Goal: Information Seeking & Learning: Learn about a topic

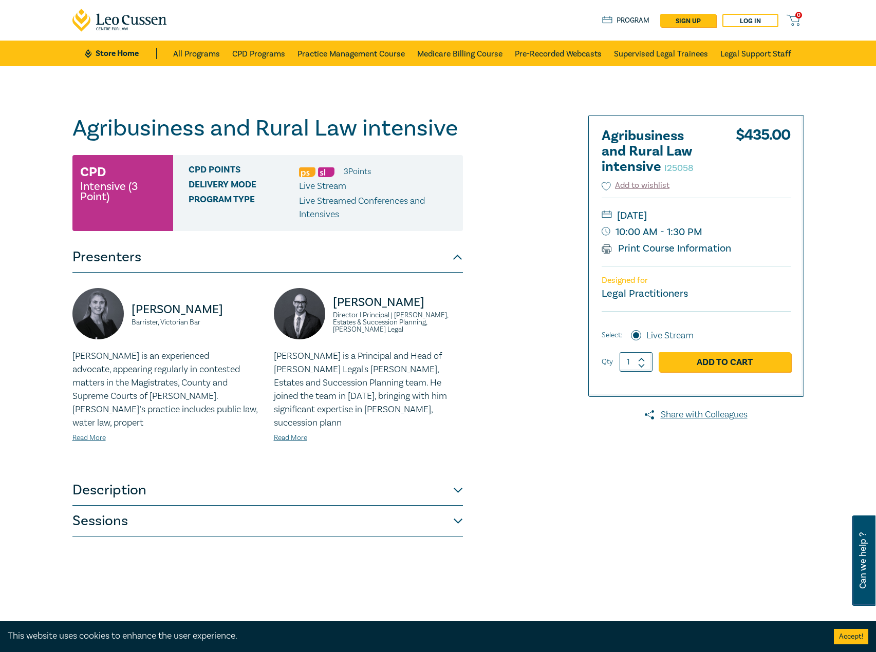
click at [145, 490] on button "Description" at bounding box center [267, 490] width 390 height 31
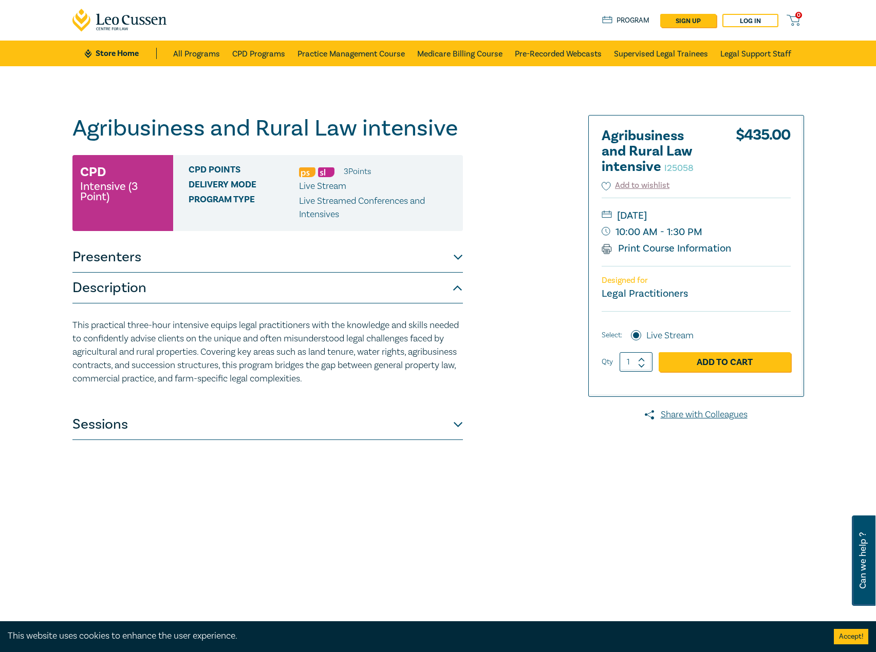
click at [140, 431] on button "Sessions" at bounding box center [267, 424] width 390 height 31
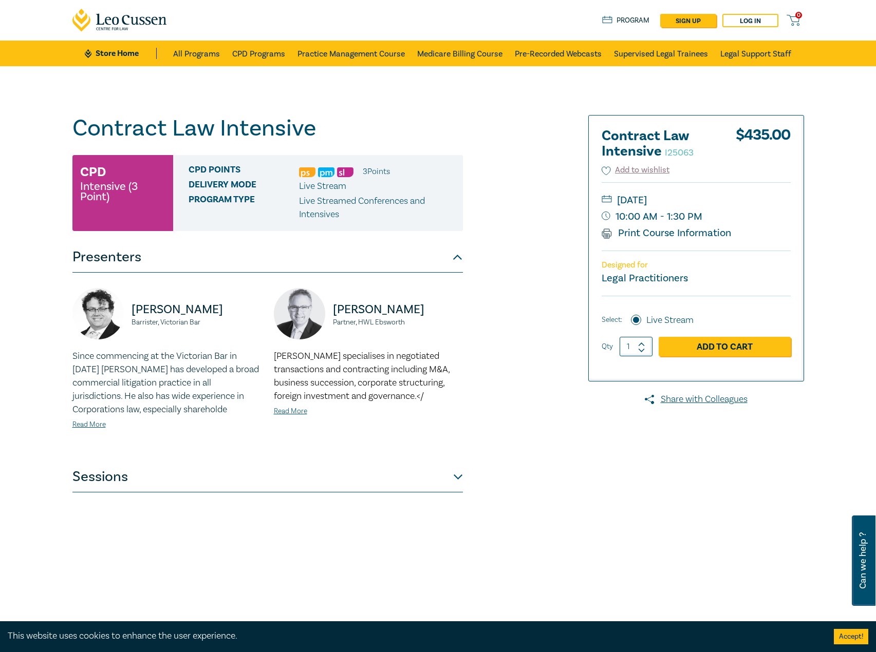
click at [158, 478] on button "Sessions" at bounding box center [267, 477] width 390 height 31
click at [208, 486] on button "Sessions" at bounding box center [267, 477] width 390 height 31
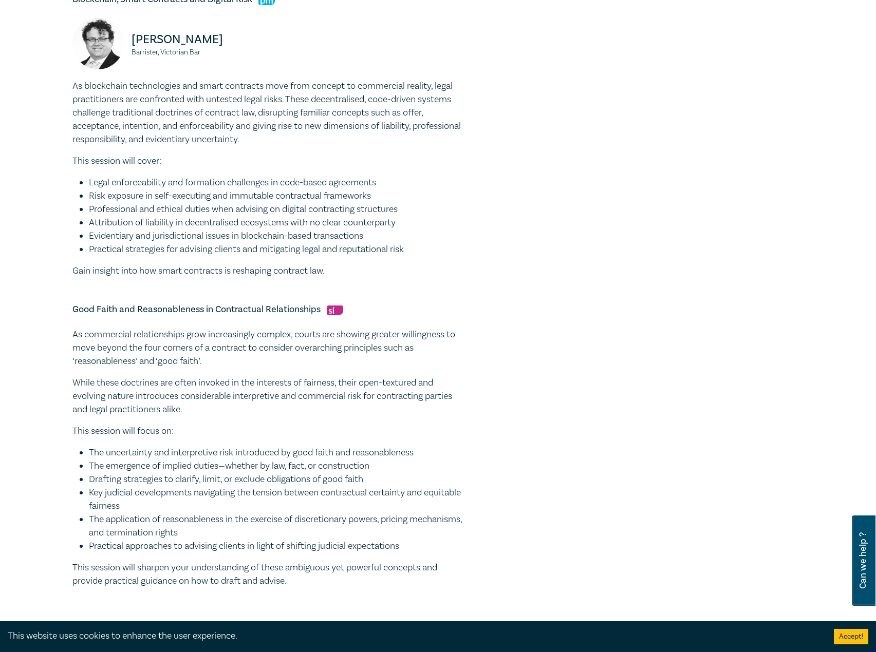
scroll to position [719, 0]
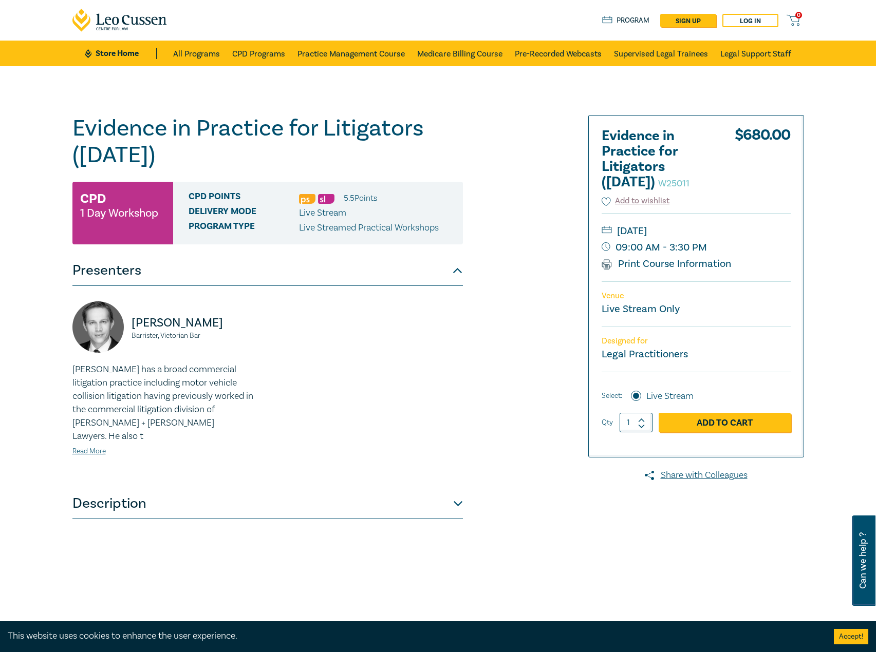
click at [239, 493] on button "Description" at bounding box center [267, 503] width 390 height 31
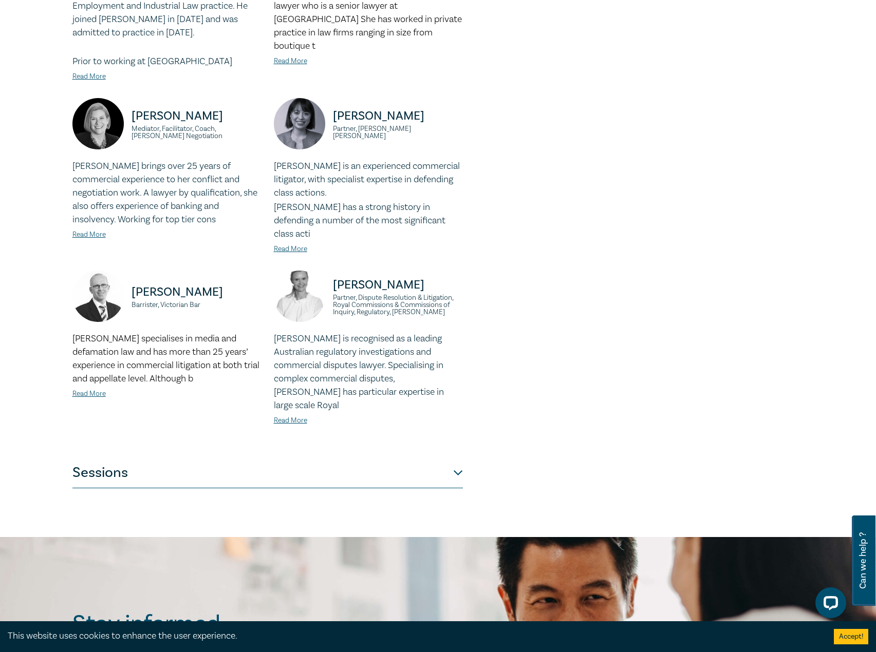
scroll to position [770, 0]
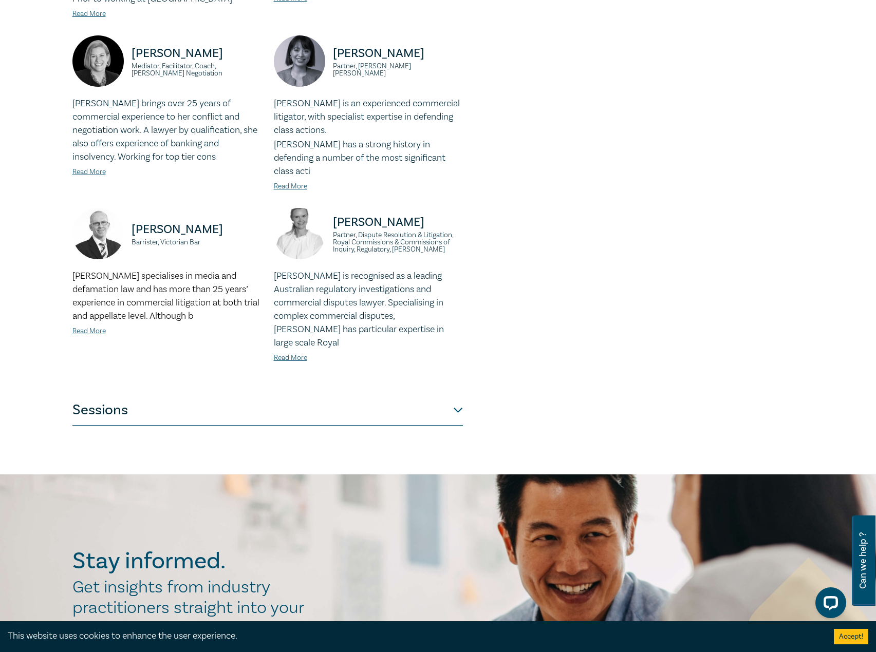
click at [221, 395] on button "Sessions" at bounding box center [267, 410] width 390 height 31
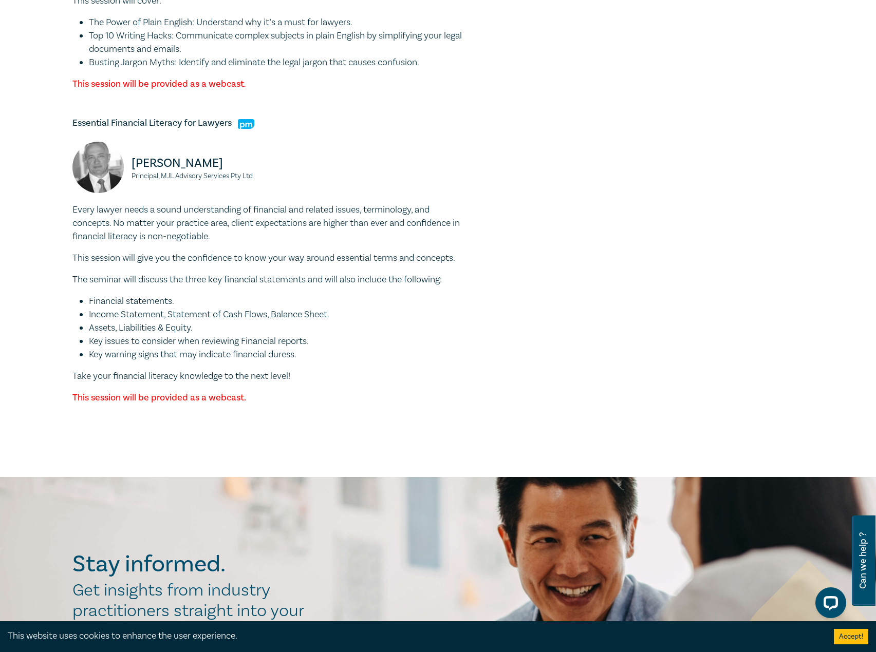
scroll to position [3390, 0]
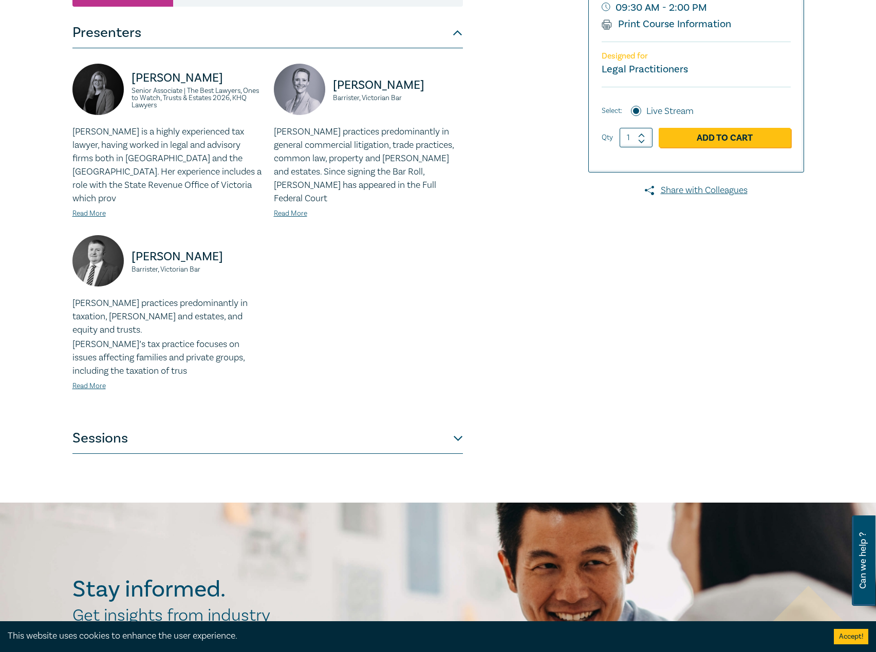
scroll to position [257, 0]
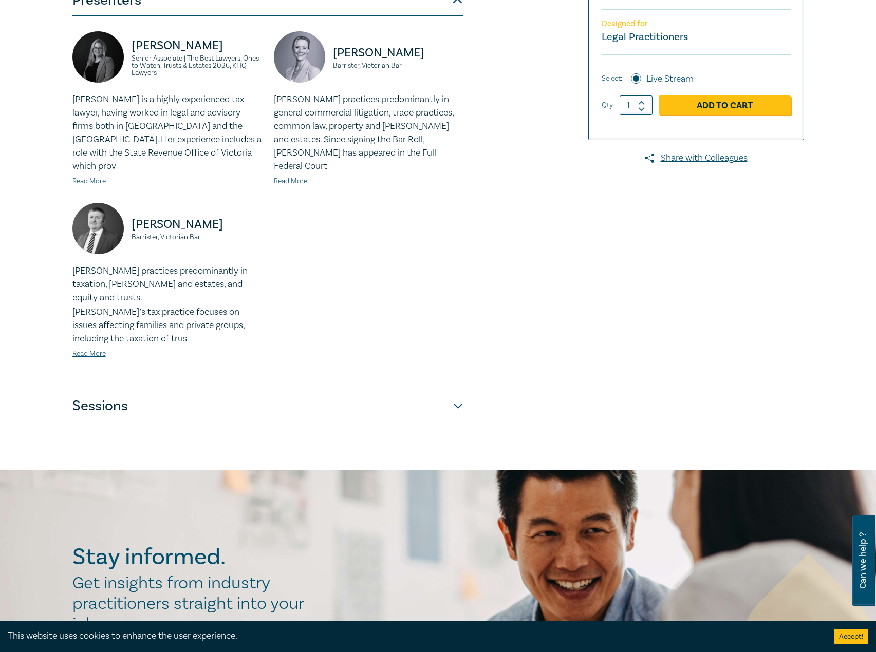
click at [172, 391] on button "Sessions" at bounding box center [267, 406] width 390 height 31
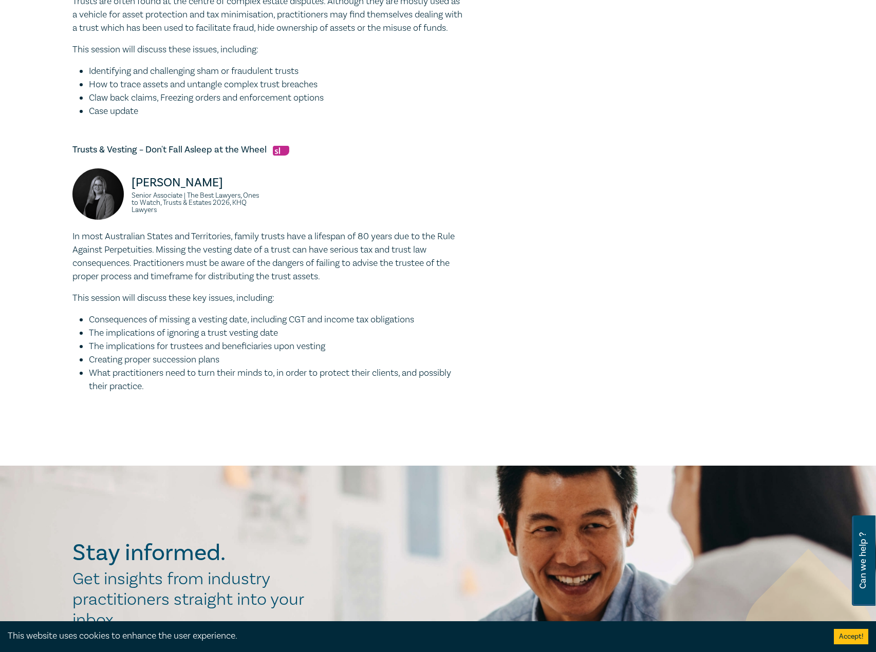
scroll to position [873, 0]
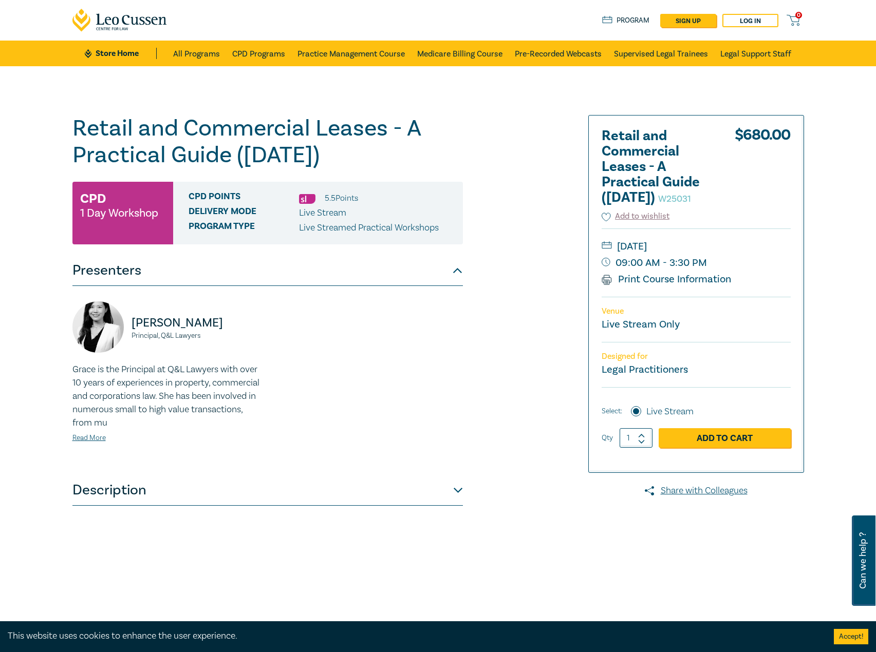
click at [246, 516] on div "Retail and Commercial Leases - A Practical Guide ([DATE]) W25031 CPD 1 Day Work…" at bounding box center [267, 372] width 390 height 514
click at [250, 485] on button "Description" at bounding box center [267, 490] width 390 height 31
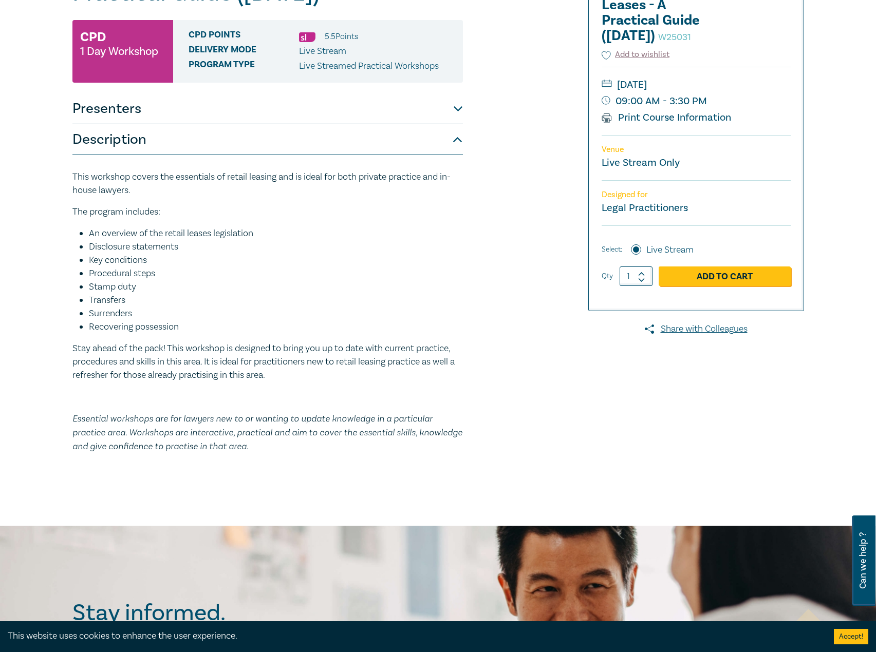
scroll to position [51, 0]
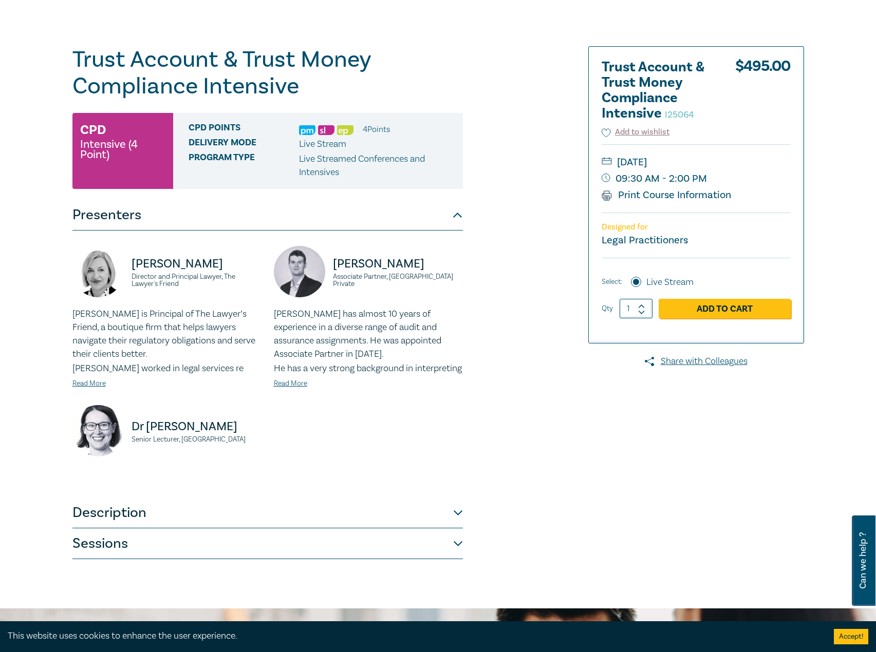
scroll to position [205, 0]
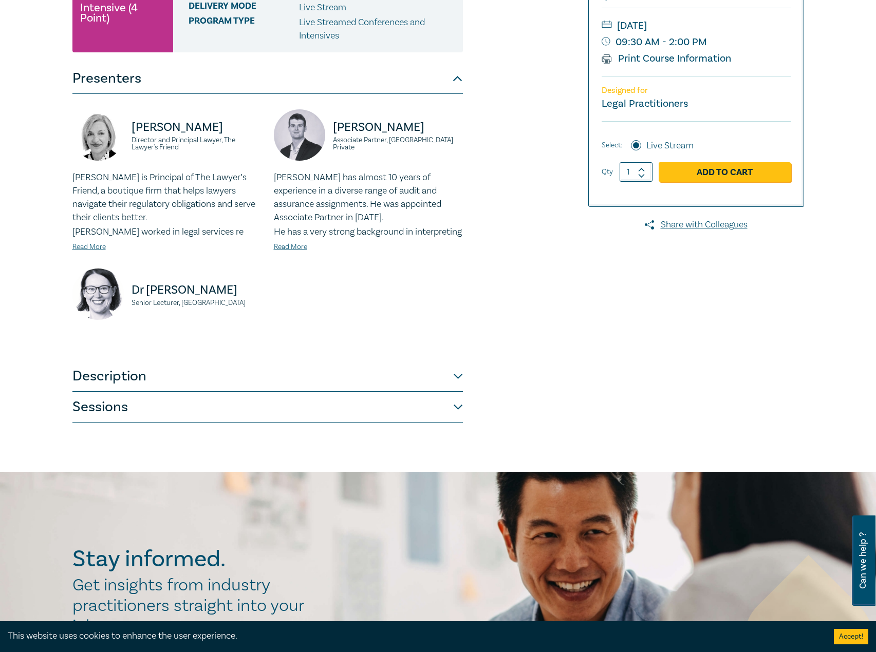
click at [135, 392] on button "Description" at bounding box center [267, 376] width 390 height 31
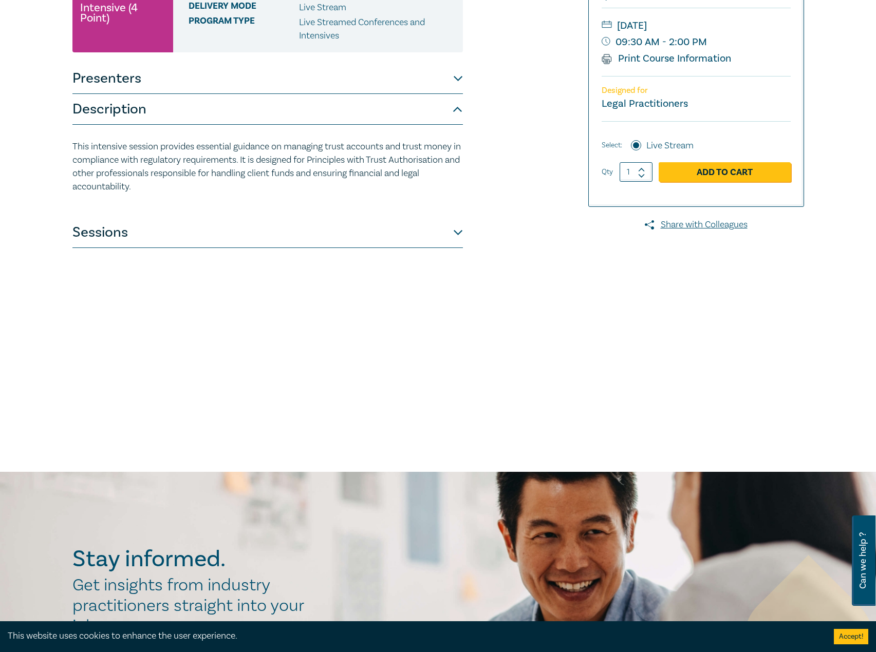
click at [147, 188] on p "This intensive session provides essential guidance on managing trust accounts a…" at bounding box center [267, 166] width 390 height 53
drag, startPoint x: 145, startPoint y: 192, endPoint x: 72, endPoint y: 146, distance: 85.8
click at [72, 146] on p "This intensive session provides essential guidance on managing trust accounts a…" at bounding box center [267, 166] width 390 height 53
copy p "This intensive session provides essential guidance on managing trust accounts a…"
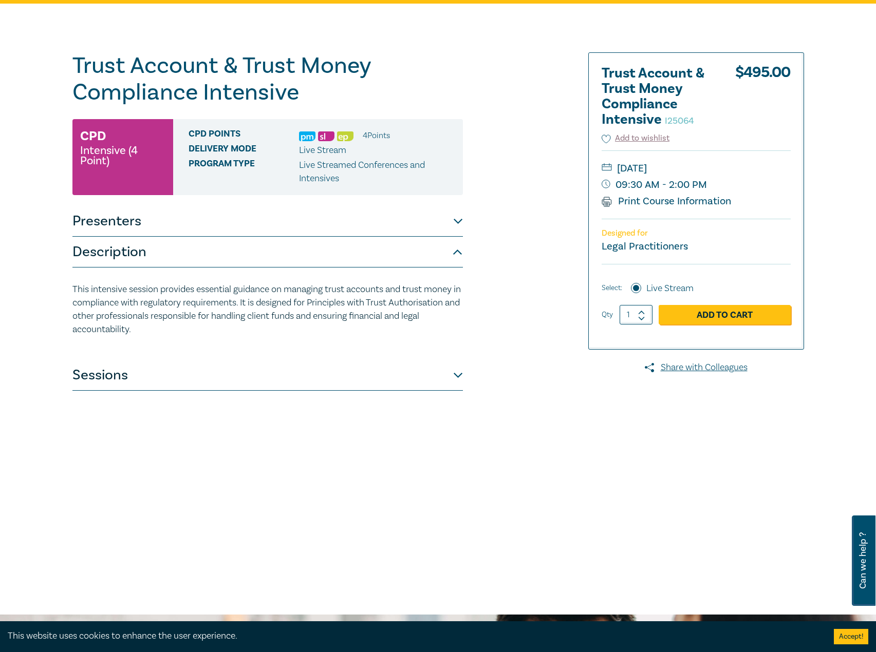
scroll to position [51, 0]
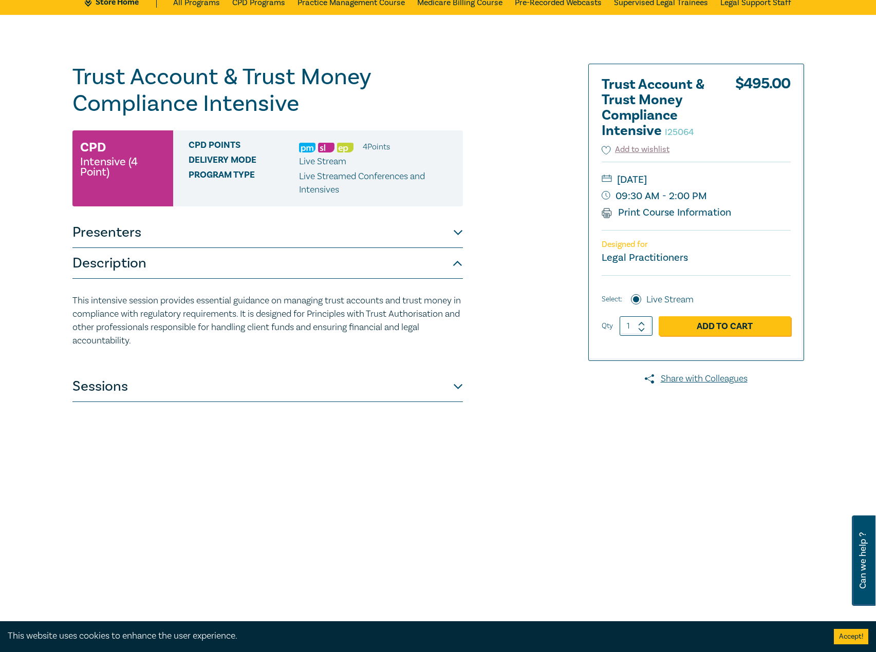
click at [106, 377] on button "Sessions" at bounding box center [267, 386] width 390 height 31
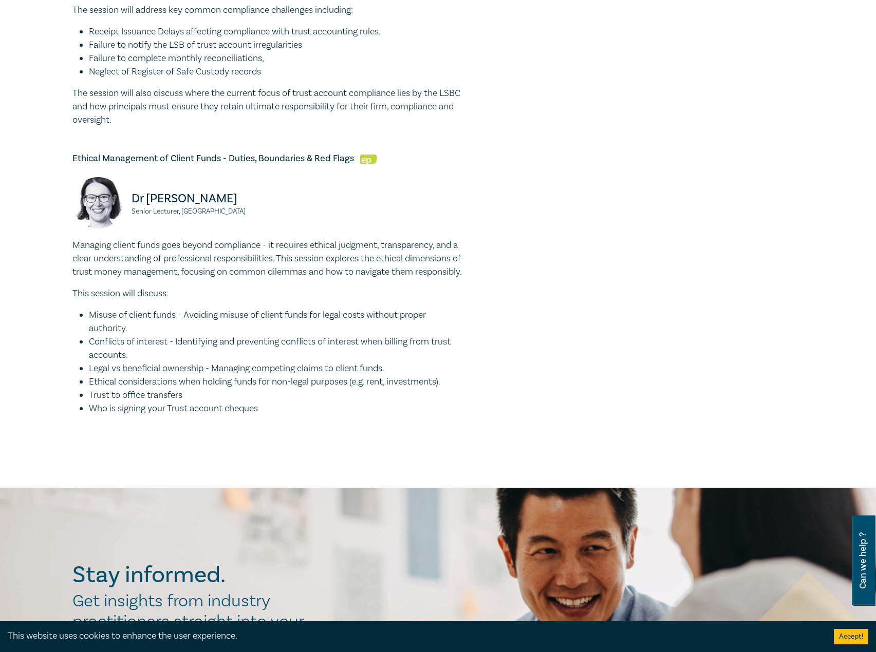
scroll to position [1079, 0]
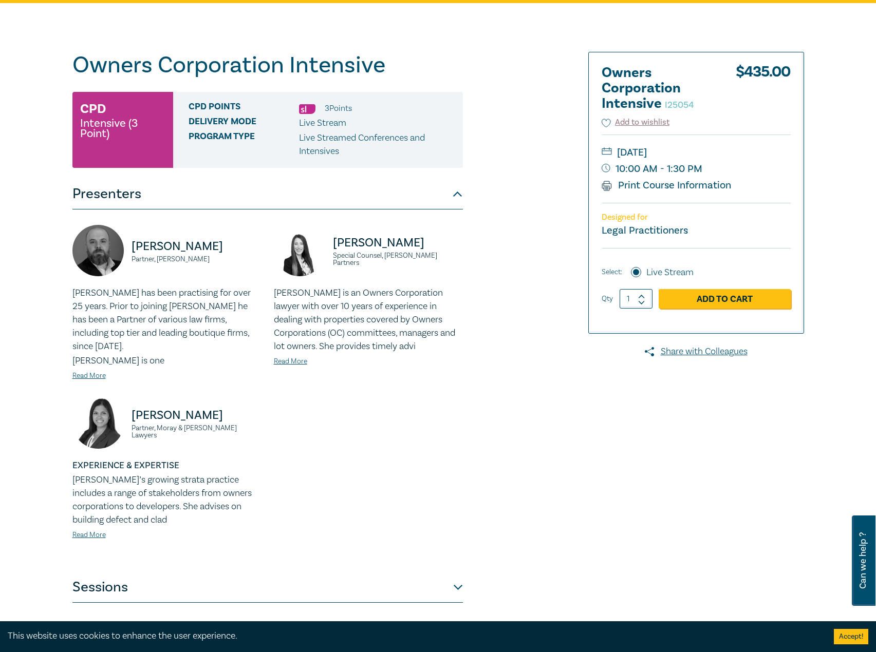
scroll to position [205, 0]
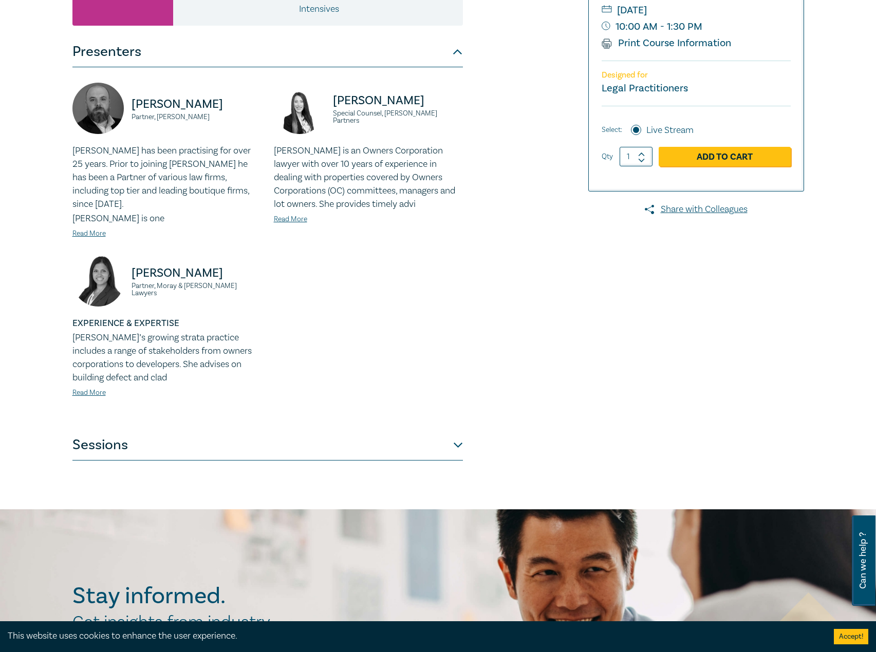
click at [342, 430] on button "Sessions" at bounding box center [267, 445] width 390 height 31
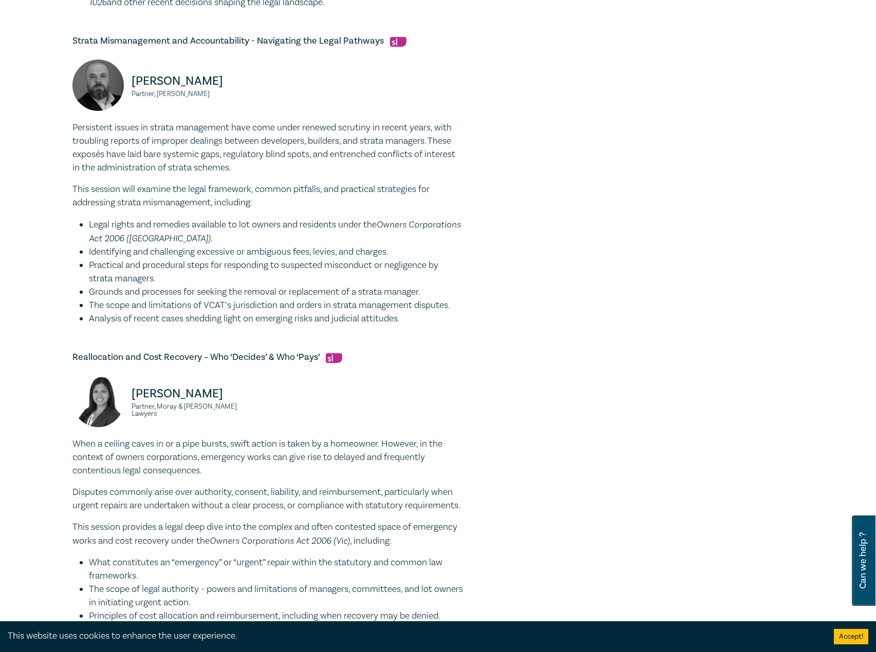
scroll to position [668, 0]
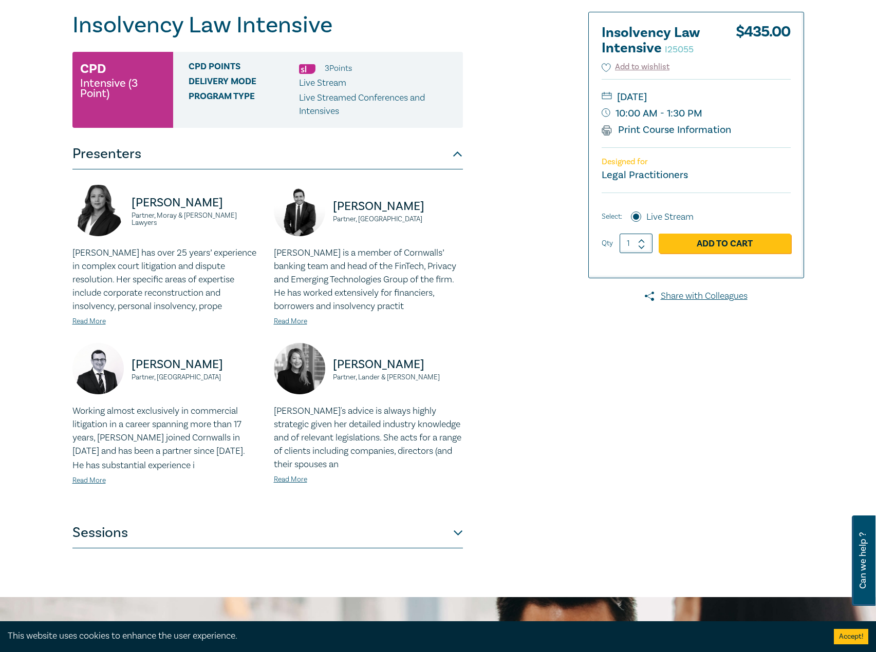
scroll to position [103, 0]
click at [155, 531] on button "Sessions" at bounding box center [267, 533] width 390 height 31
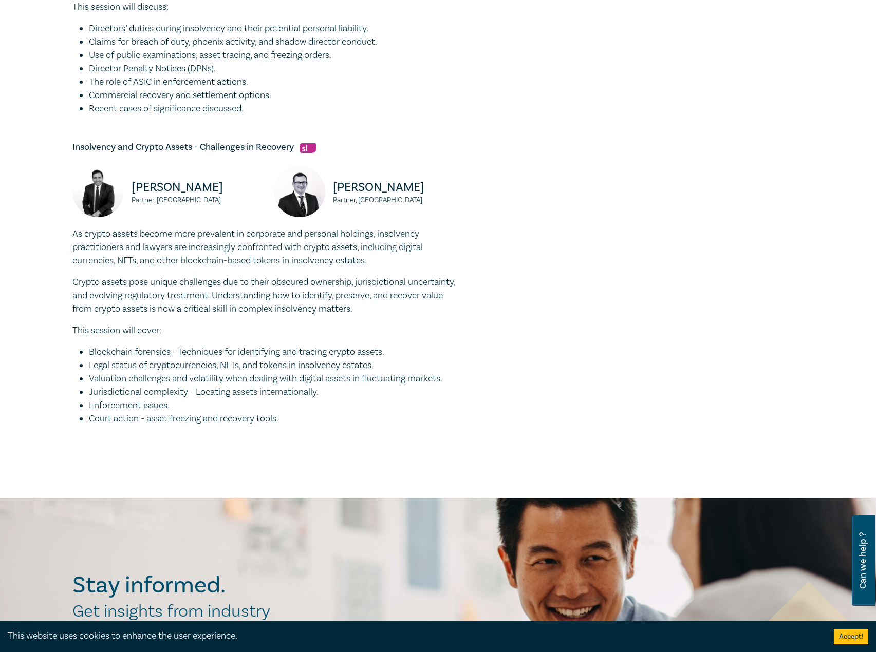
scroll to position [873, 0]
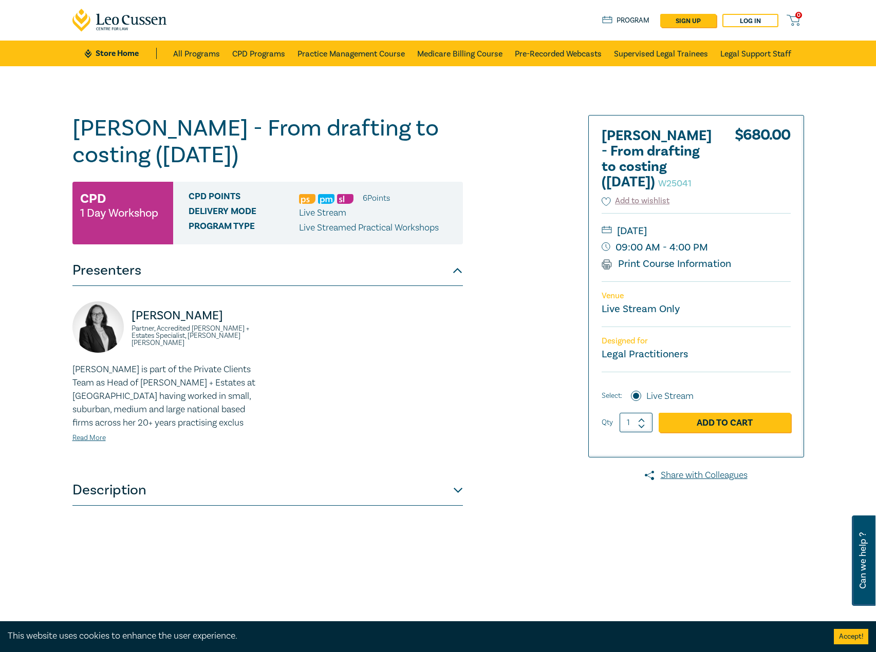
click at [226, 481] on button "Description" at bounding box center [267, 490] width 390 height 31
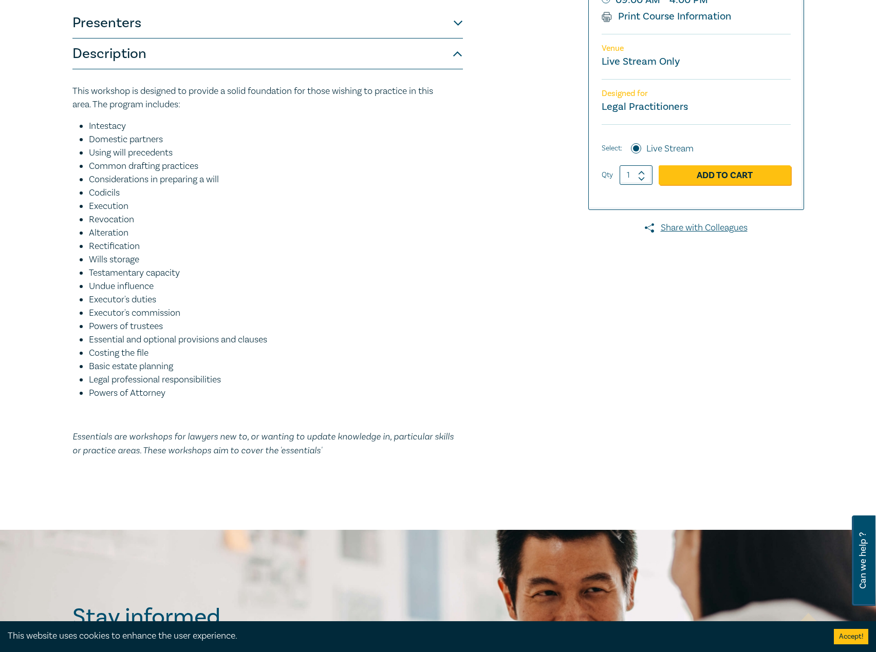
scroll to position [257, 0]
